Goal: Find specific page/section: Find specific page/section

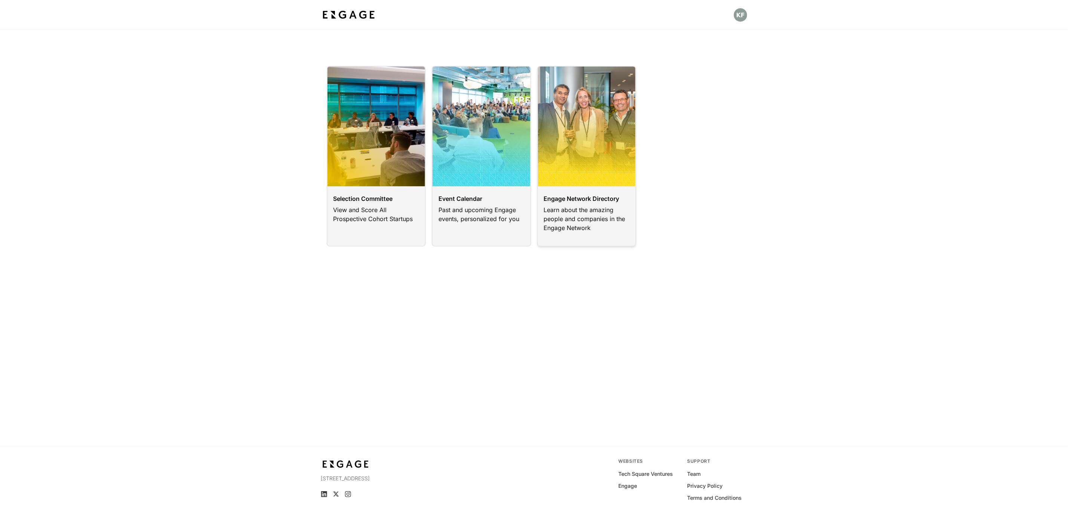
click at [427, 221] on link at bounding box center [586, 156] width 99 height 181
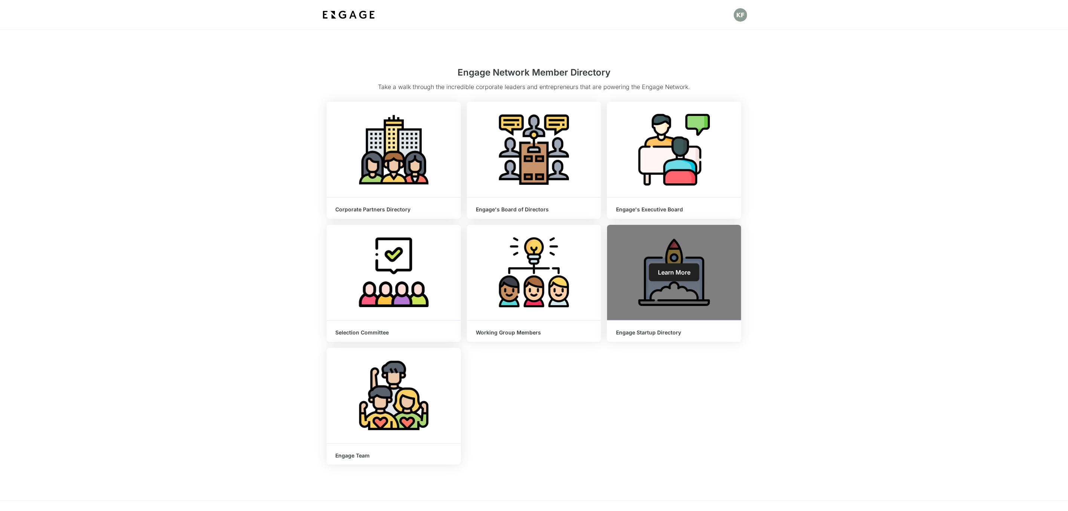
click at [619, 341] on div "Engage Startup Directory" at bounding box center [674, 330] width 134 height 21
click at [685, 277] on link "Learn More" at bounding box center [674, 272] width 50 height 18
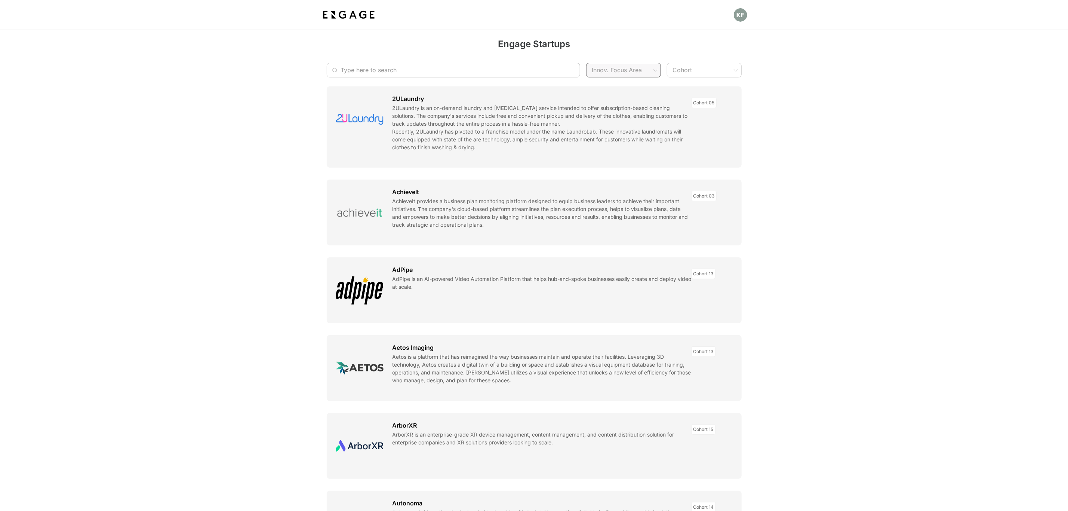
click at [604, 102] on span "Customer Experience" at bounding box center [623, 105] width 63 height 9
type input "Customer Experience"
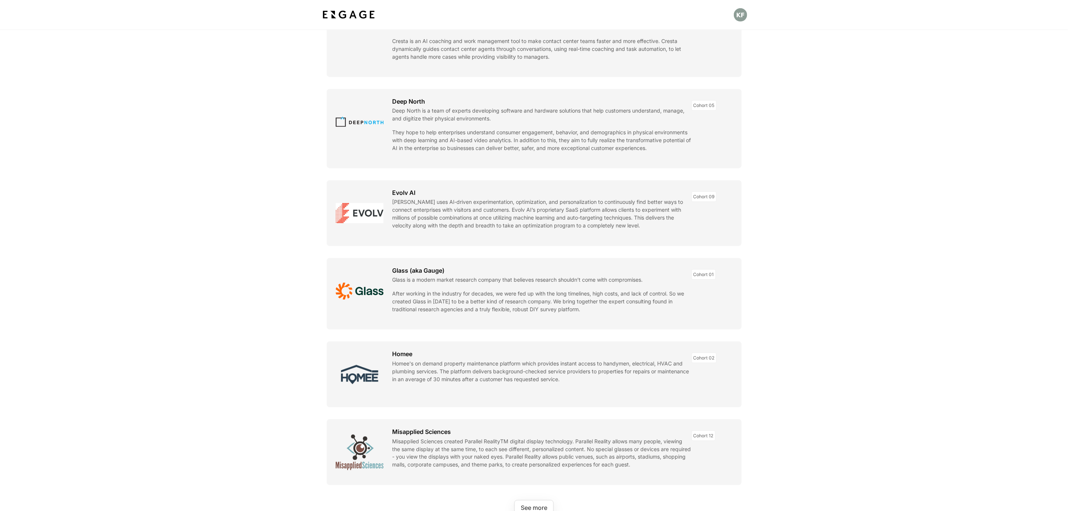
scroll to position [841, 0]
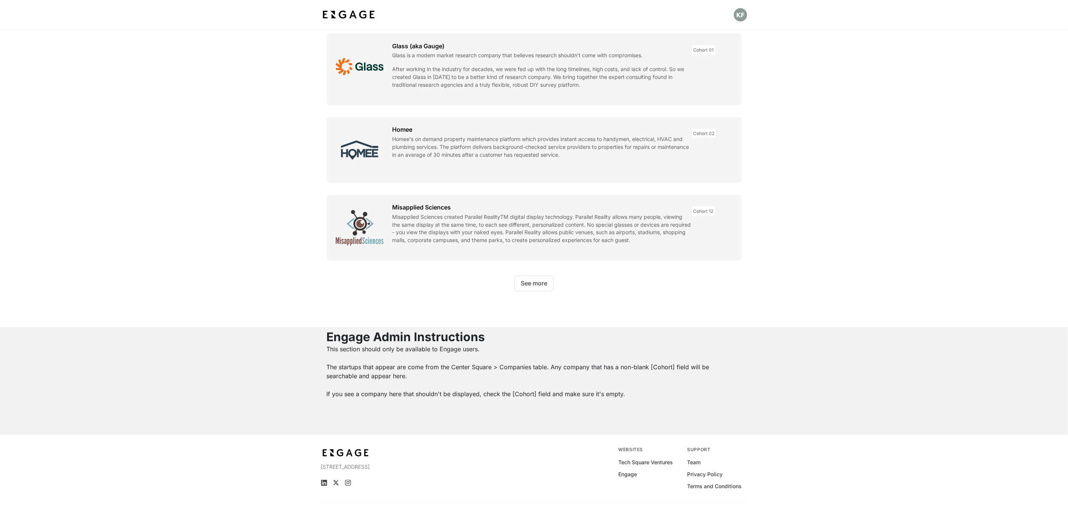
click at [520, 281] on button "See more" at bounding box center [533, 283] width 39 height 16
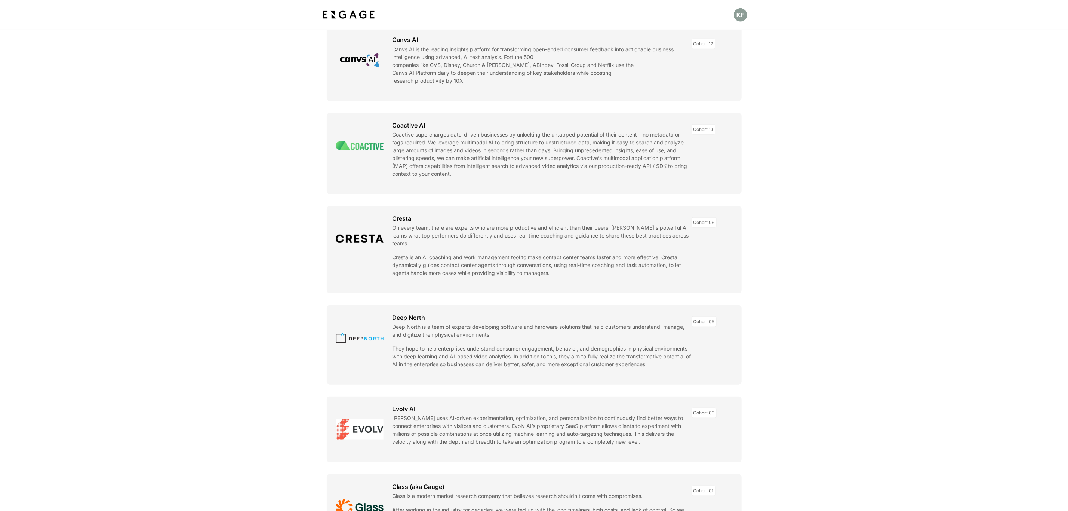
scroll to position [448, 0]
